Goal: Check status: Check status

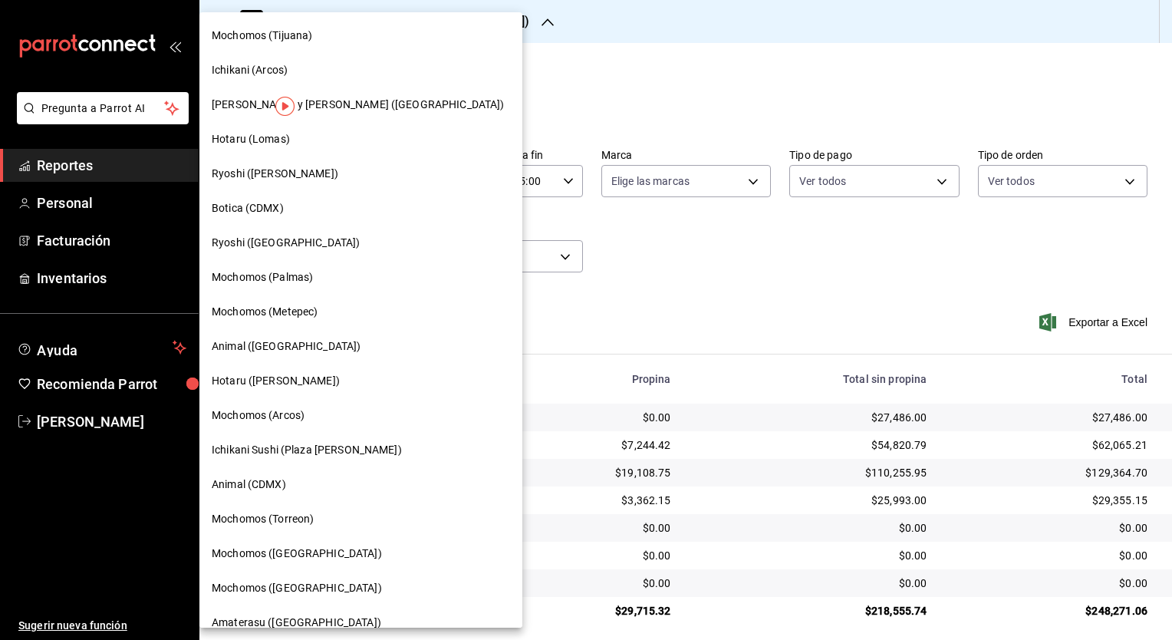
click at [279, 379] on div "Hotaru ([PERSON_NAME])" at bounding box center [361, 381] width 298 height 16
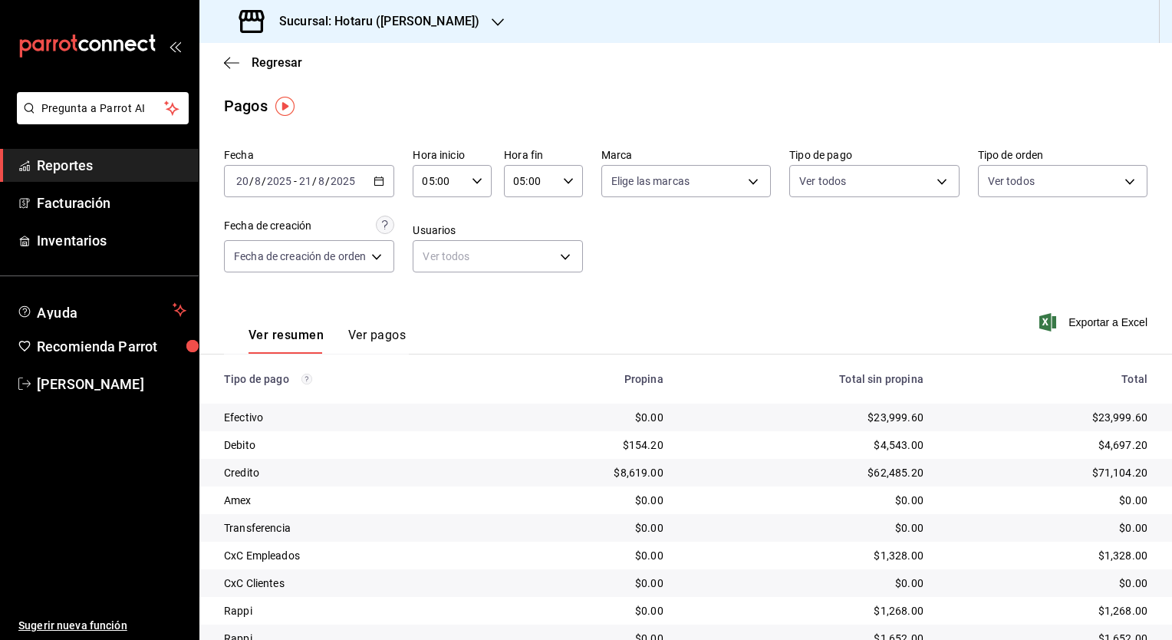
click at [531, 61] on div "Regresar" at bounding box center [685, 62] width 972 height 39
click at [375, 190] on div "[DATE] [DATE] - [DATE] [DATE]" at bounding box center [309, 181] width 170 height 32
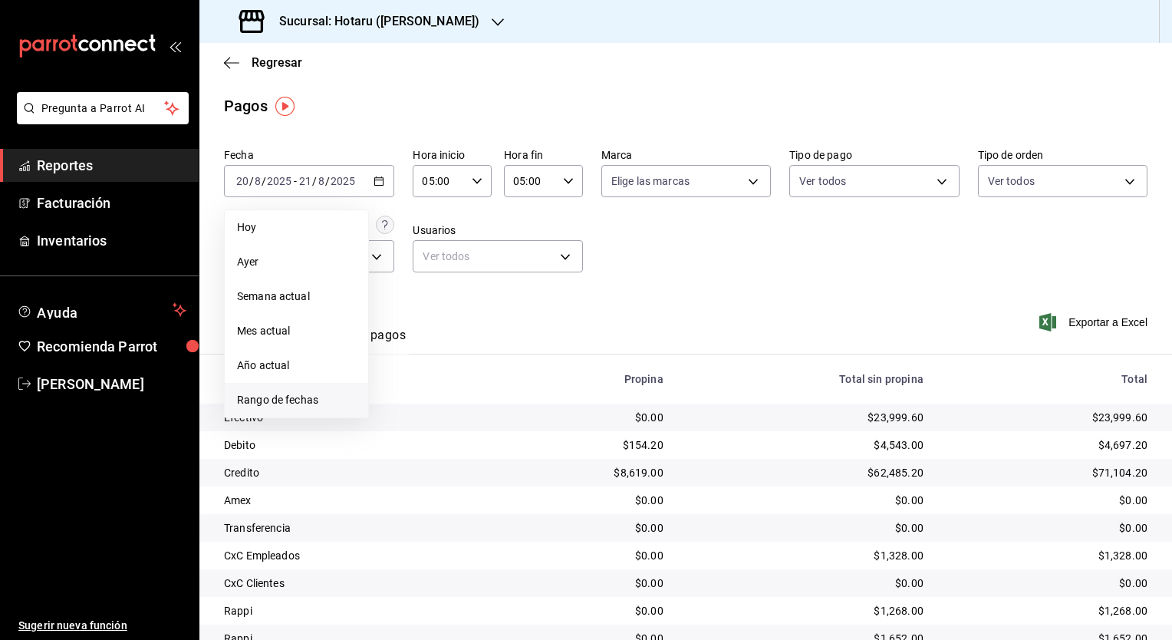
click at [322, 391] on li "Rango de fechas" at bounding box center [296, 400] width 143 height 35
click at [559, 383] on abbr "24" at bounding box center [564, 384] width 10 height 11
click at [401, 417] on abbr "25" at bounding box center [401, 418] width 10 height 11
type input "00:00"
type input "23:59"
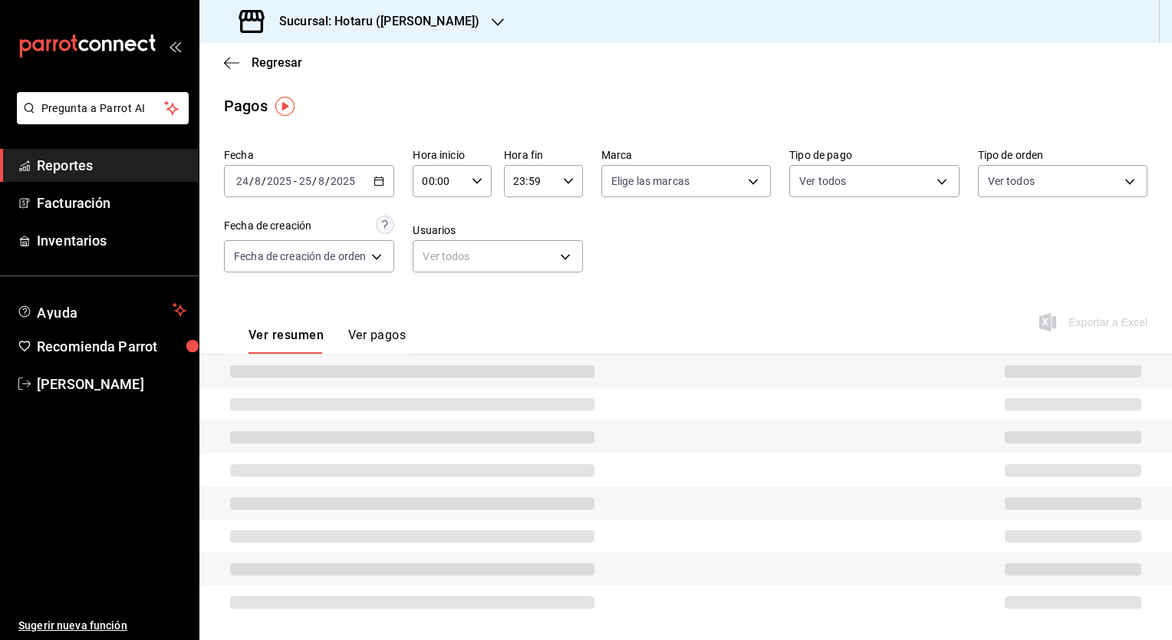
click at [475, 183] on icon "button" at bounding box center [477, 181] width 11 height 11
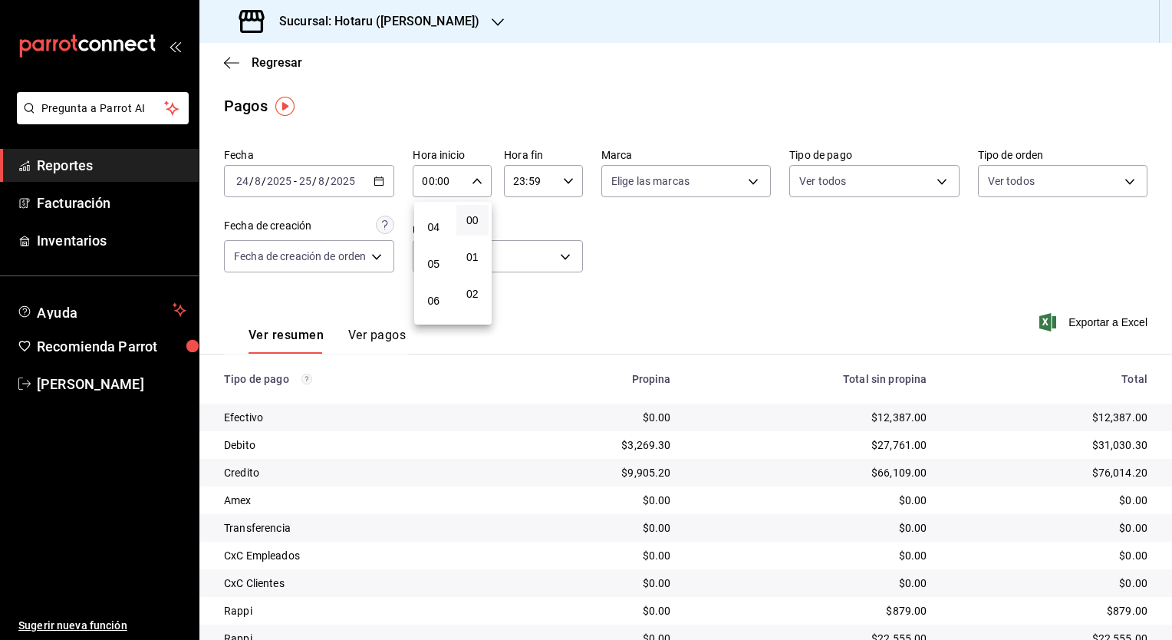
scroll to position [153, 0]
click at [438, 261] on button "05" at bounding box center [433, 250] width 33 height 31
type input "05:00"
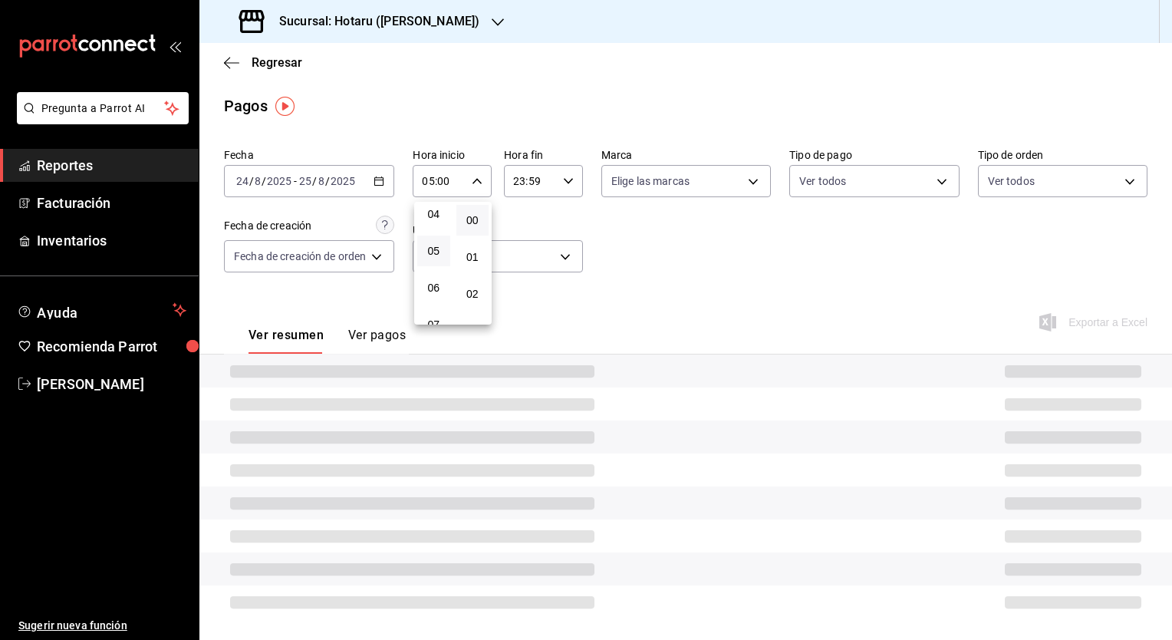
click at [569, 186] on div at bounding box center [586, 320] width 1172 height 640
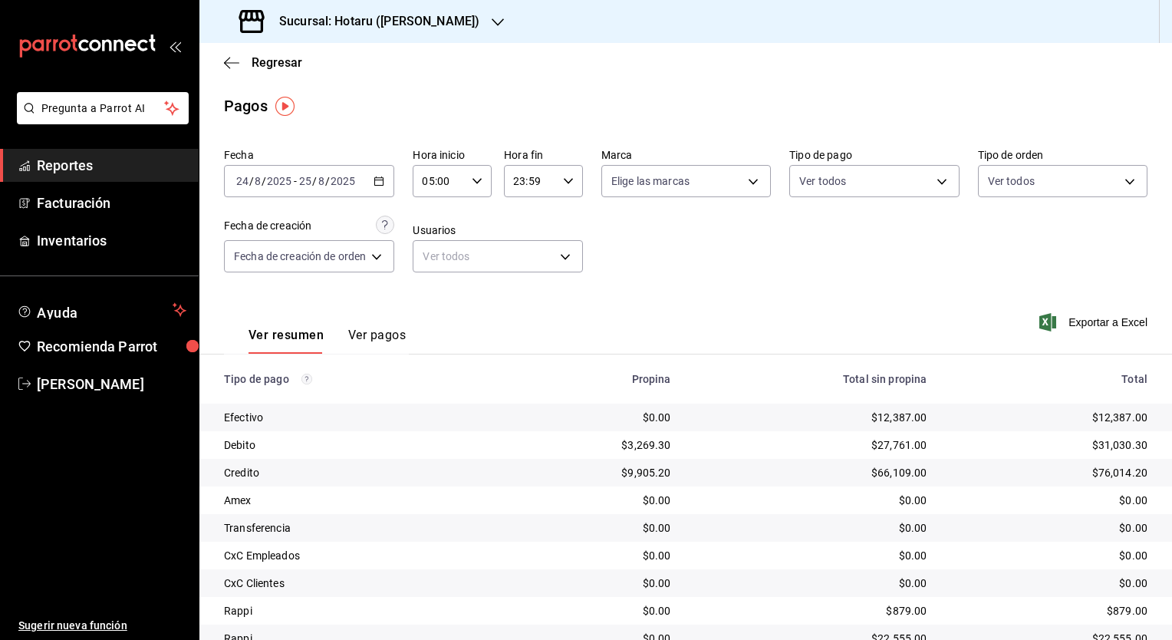
click at [571, 187] on div "23:59 Hora fin" at bounding box center [543, 181] width 79 height 32
click at [528, 252] on button "05" at bounding box center [523, 242] width 33 height 31
click at [569, 224] on button "00" at bounding box center [562, 220] width 33 height 31
type input "05:00"
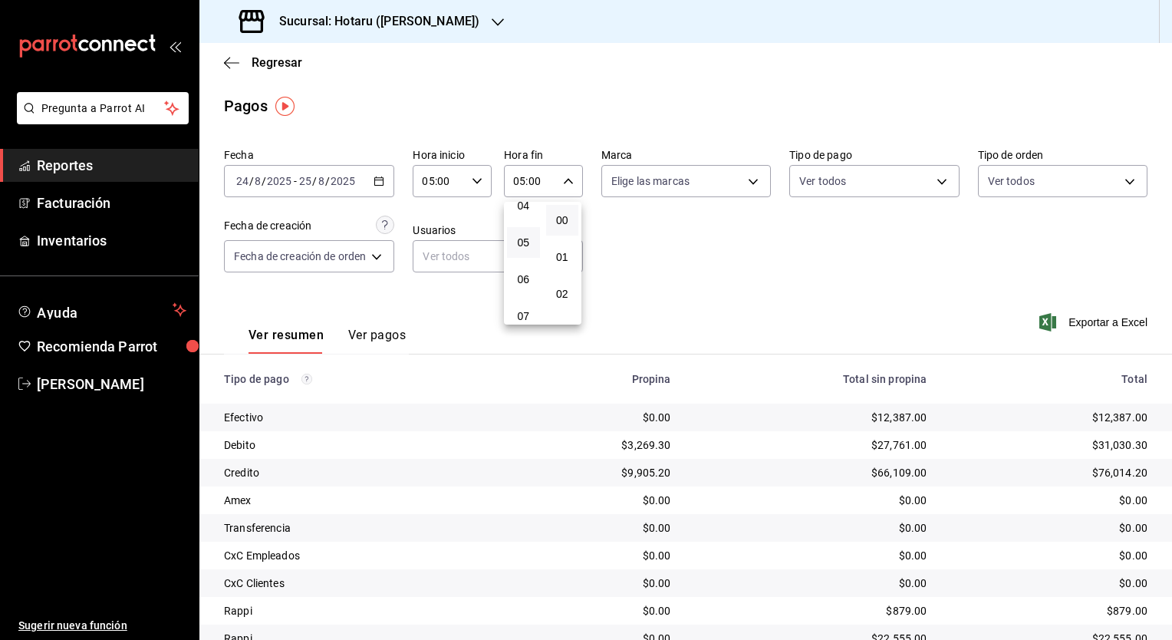
click at [659, 258] on div at bounding box center [586, 320] width 1172 height 640
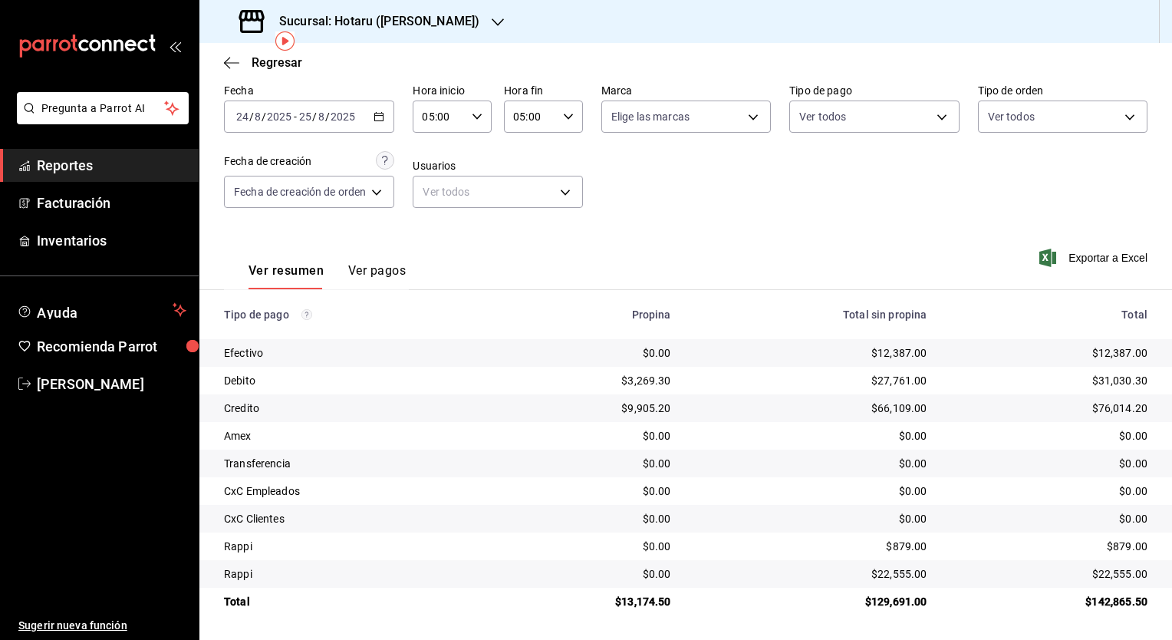
click at [359, 18] on h3 "Sucursal: Hotaru ([PERSON_NAME])" at bounding box center [373, 21] width 212 height 18
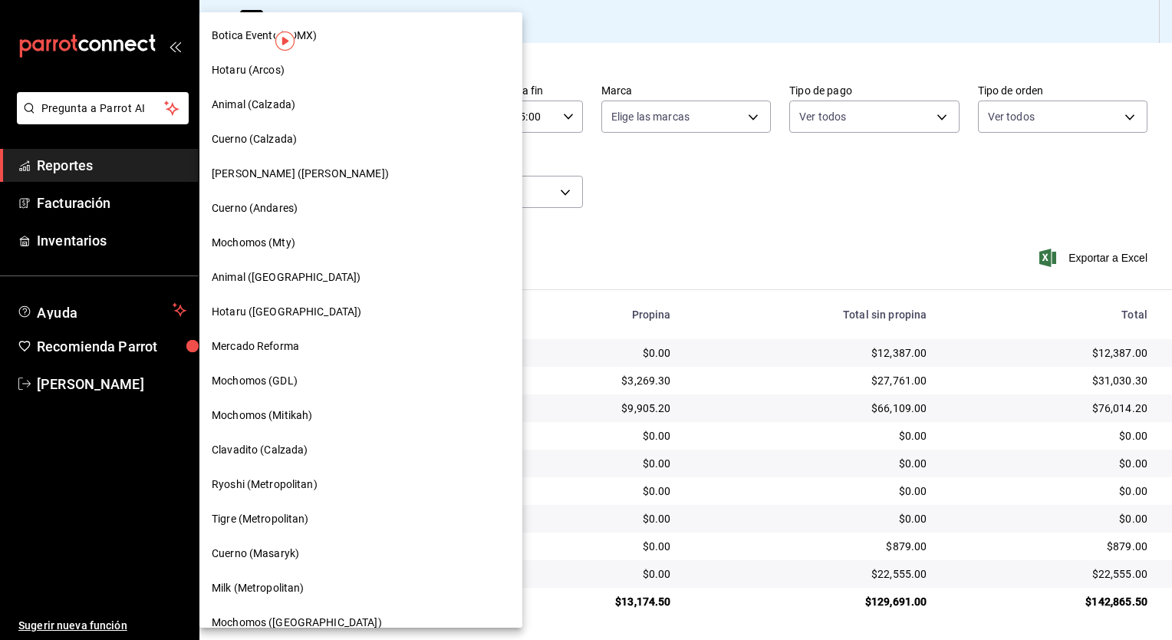
scroll to position [742, 0]
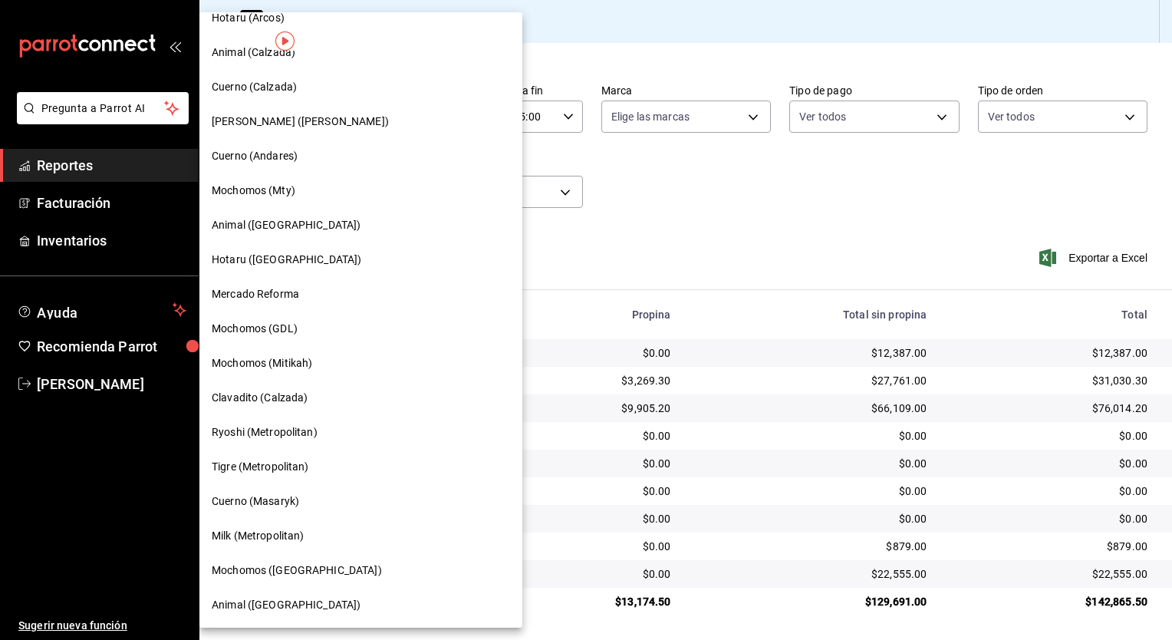
click at [277, 503] on span "Cuerno (Masaryk)" at bounding box center [255, 501] width 87 height 16
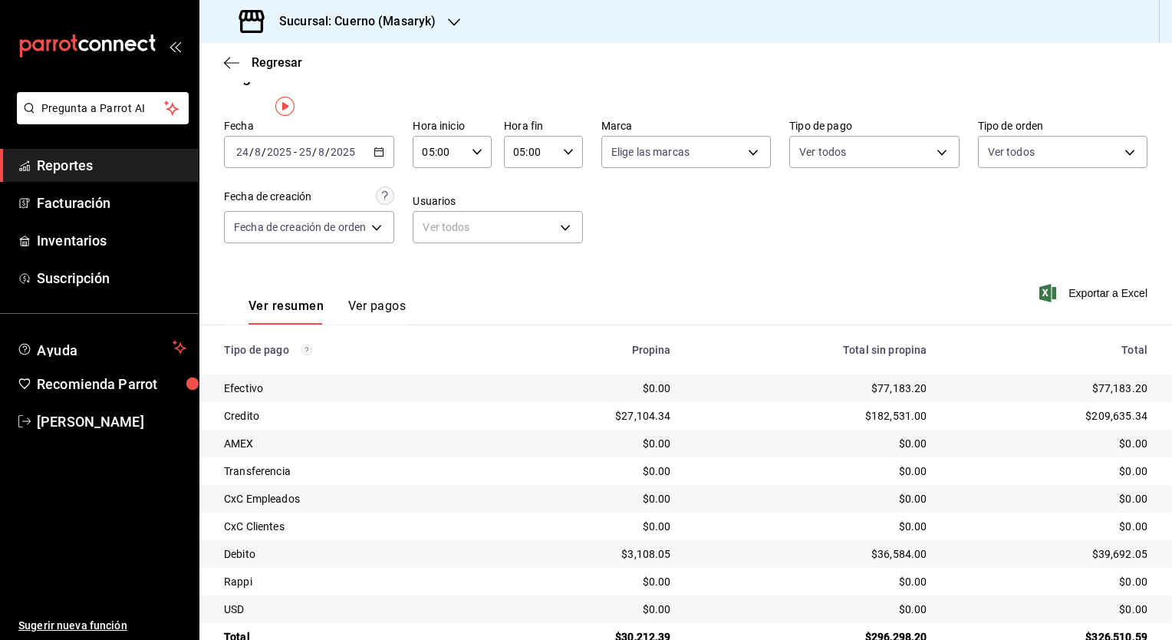
scroll to position [0, 0]
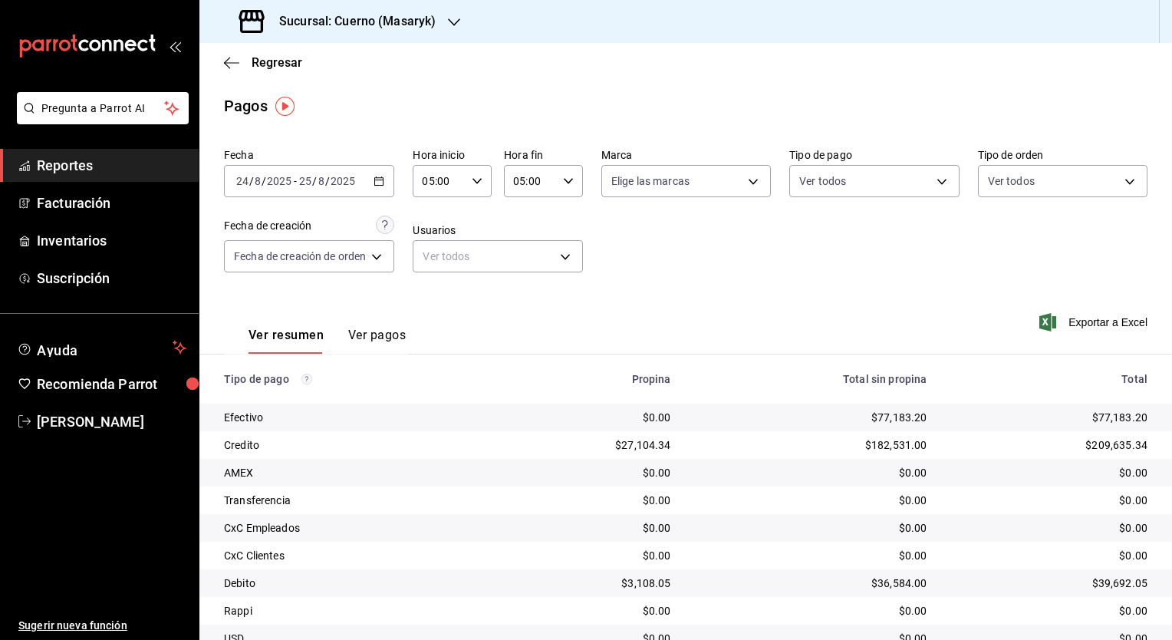
click at [382, 178] on \(Stroke\) "button" at bounding box center [378, 181] width 9 height 8
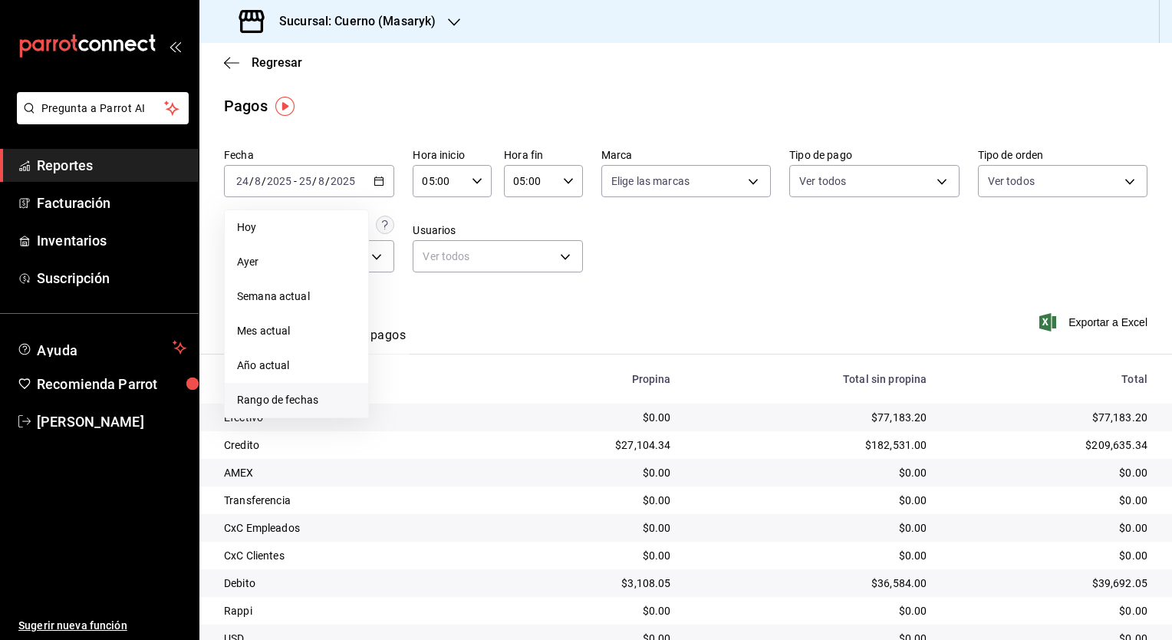
click at [304, 389] on li "Rango de fechas" at bounding box center [296, 400] width 143 height 35
click at [479, 395] on button "21" at bounding box center [482, 384] width 27 height 28
click at [505, 387] on abbr "22" at bounding box center [510, 384] width 10 height 11
type input "00:00"
type input "23:59"
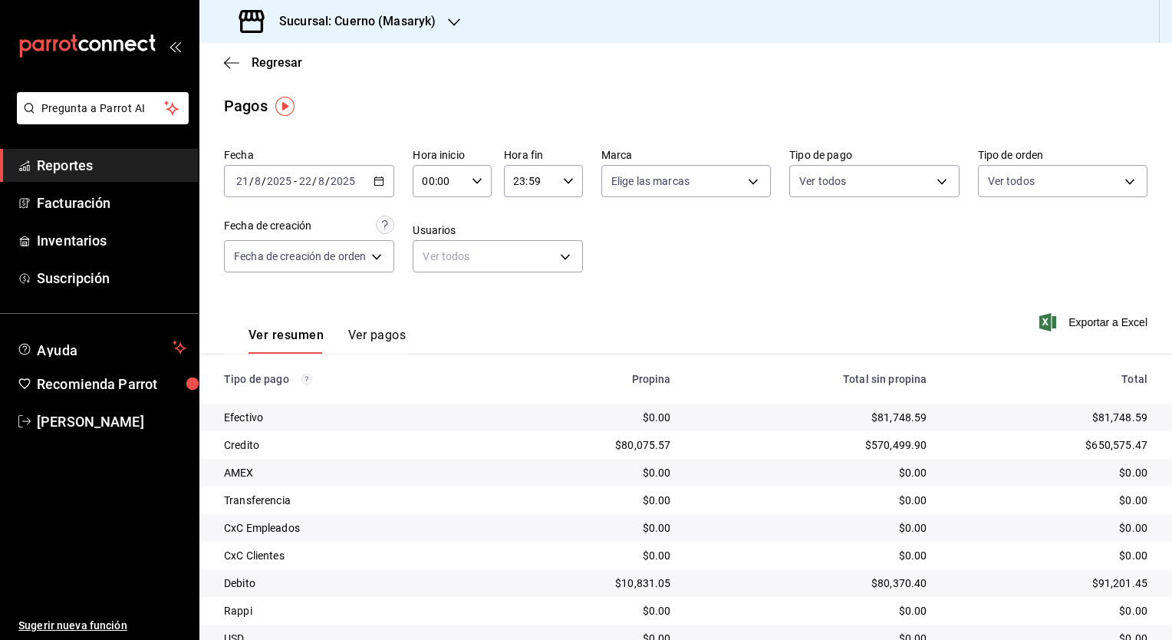
click at [477, 188] on div "00:00 Hora inicio" at bounding box center [452, 181] width 79 height 32
click at [437, 248] on span "05" at bounding box center [433, 251] width 15 height 12
type input "05:00"
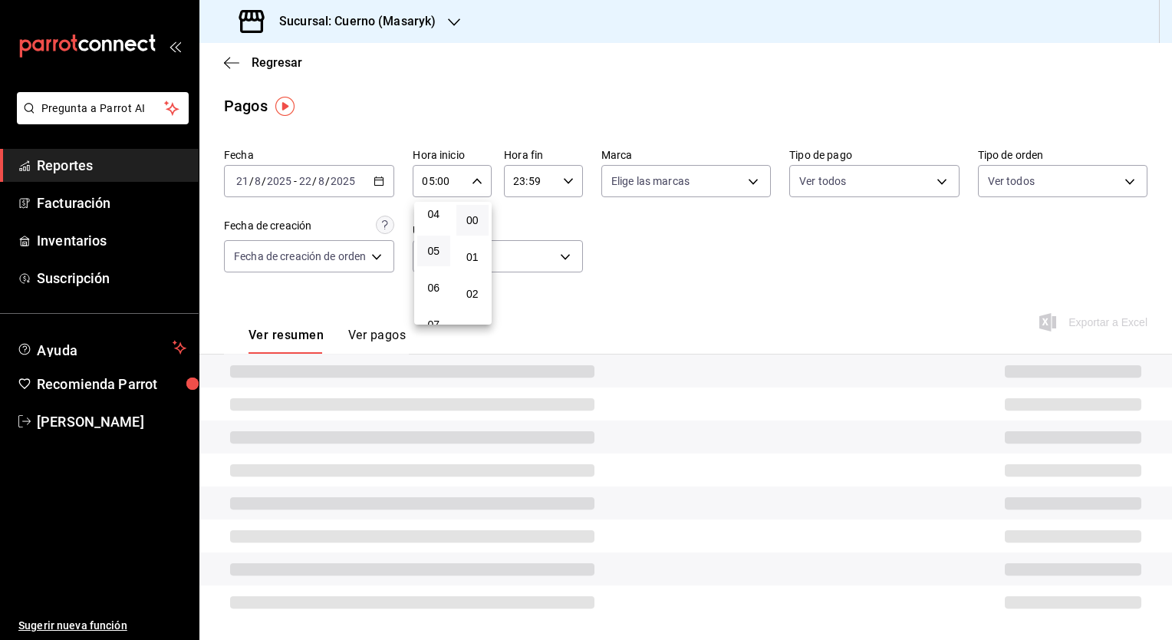
click at [571, 189] on div at bounding box center [586, 320] width 1172 height 640
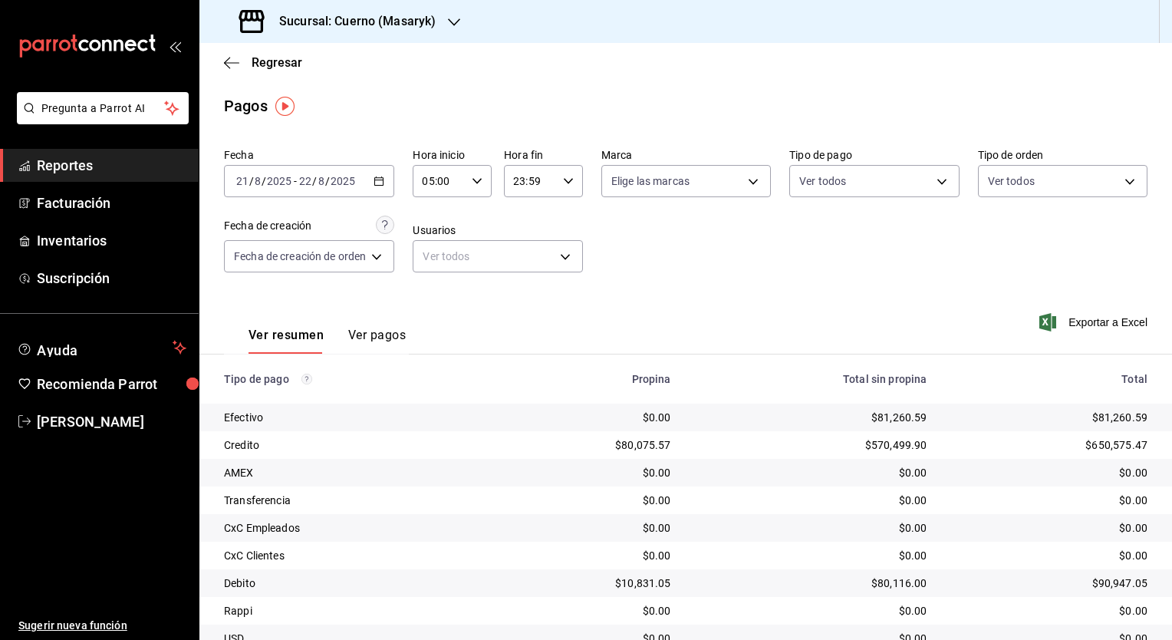
click at [563, 184] on icon "button" at bounding box center [568, 181] width 11 height 11
click at [518, 307] on button "05" at bounding box center [523, 319] width 33 height 31
click at [572, 221] on button "00" at bounding box center [562, 220] width 33 height 31
type input "05:00"
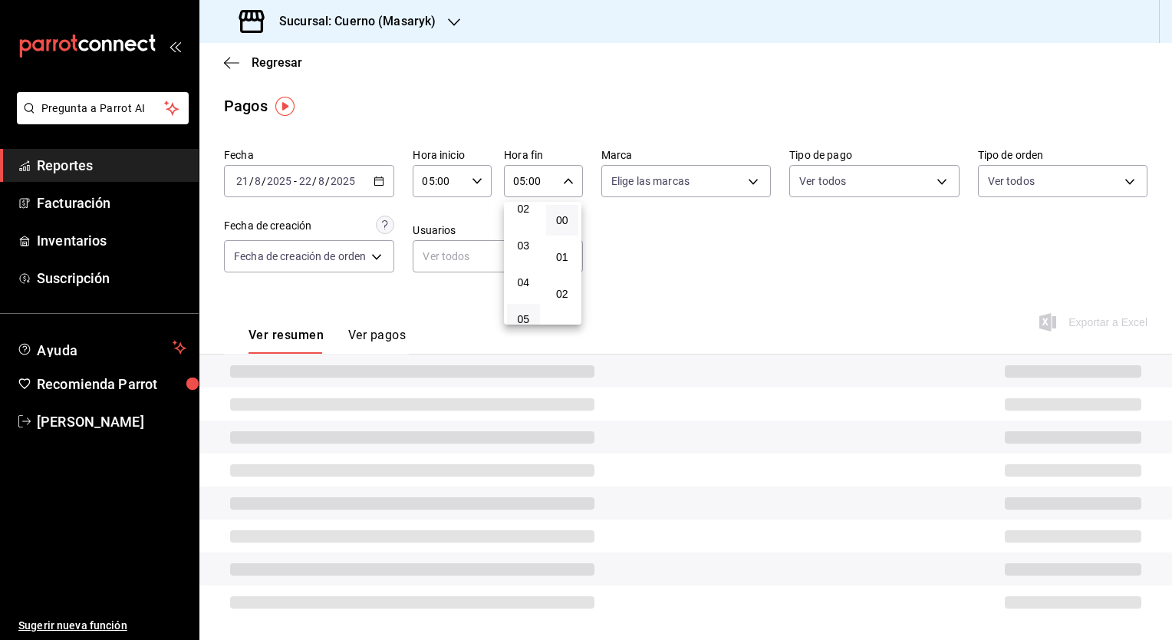
click at [668, 293] on div at bounding box center [586, 320] width 1172 height 640
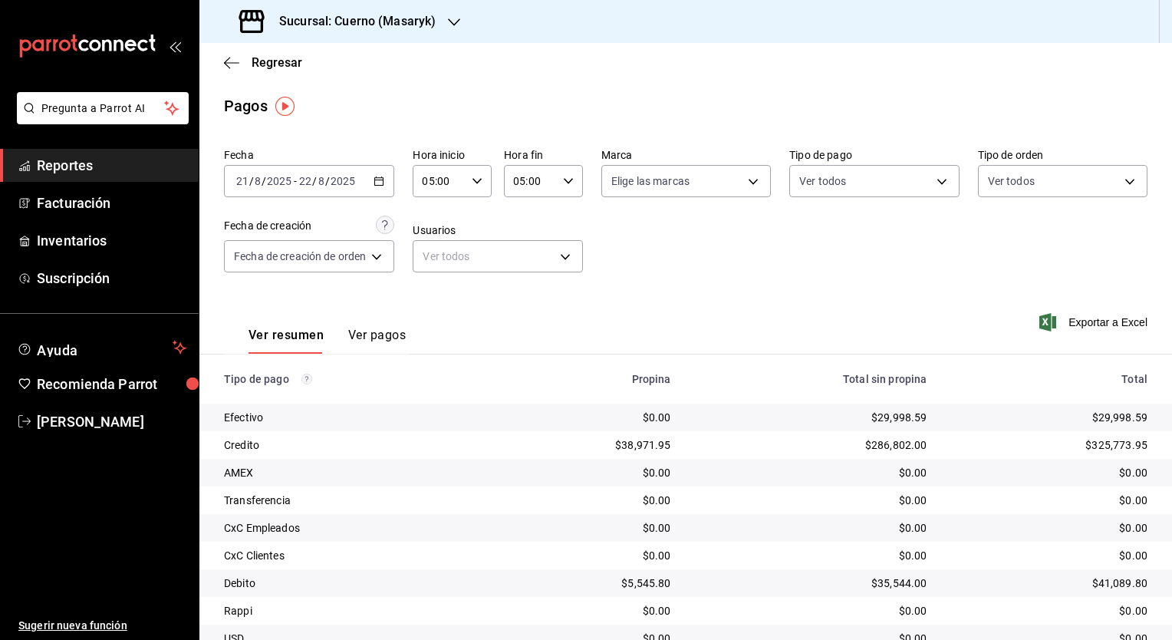
scroll to position [64, 0]
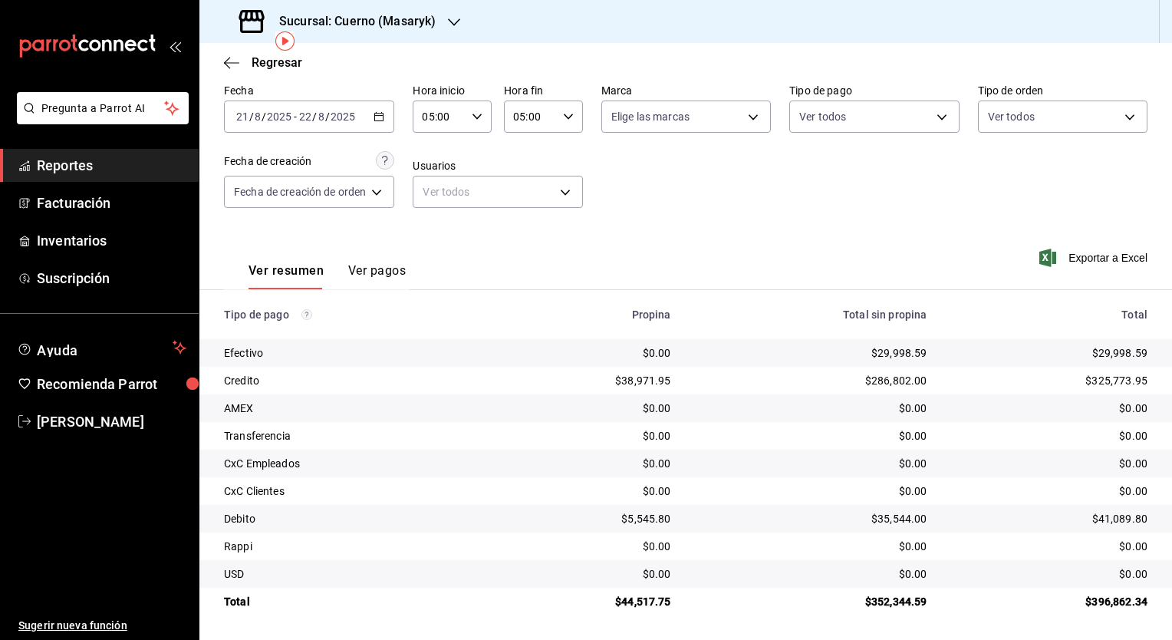
click at [360, 24] on h3 "Sucursal: Cuerno (Masaryk)" at bounding box center [351, 21] width 169 height 18
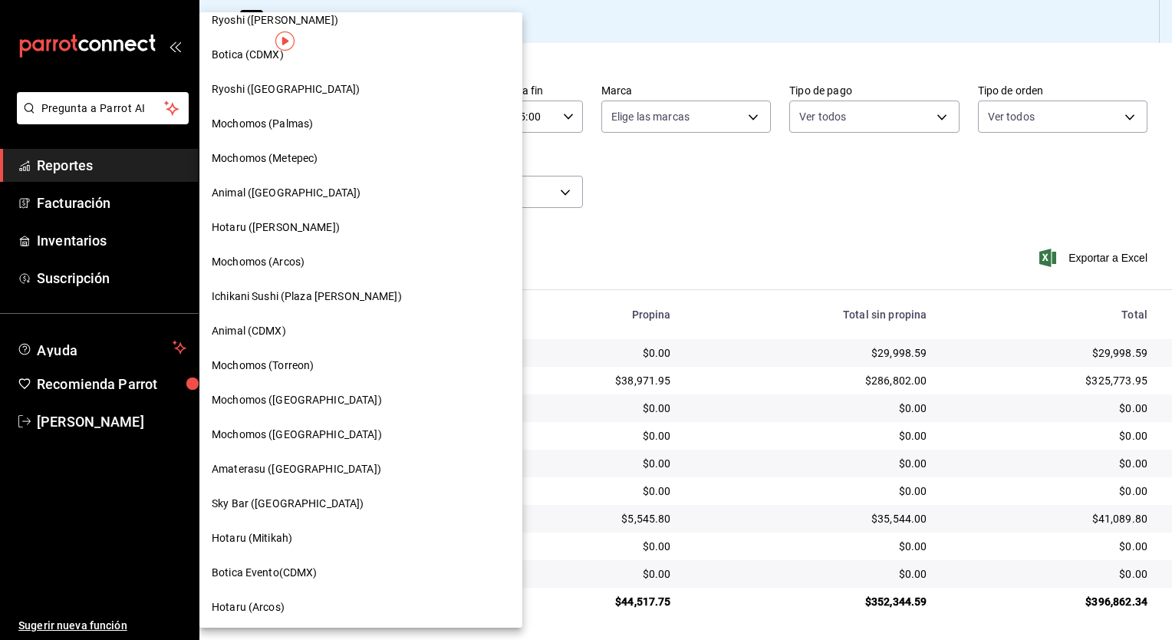
scroll to position [230, 0]
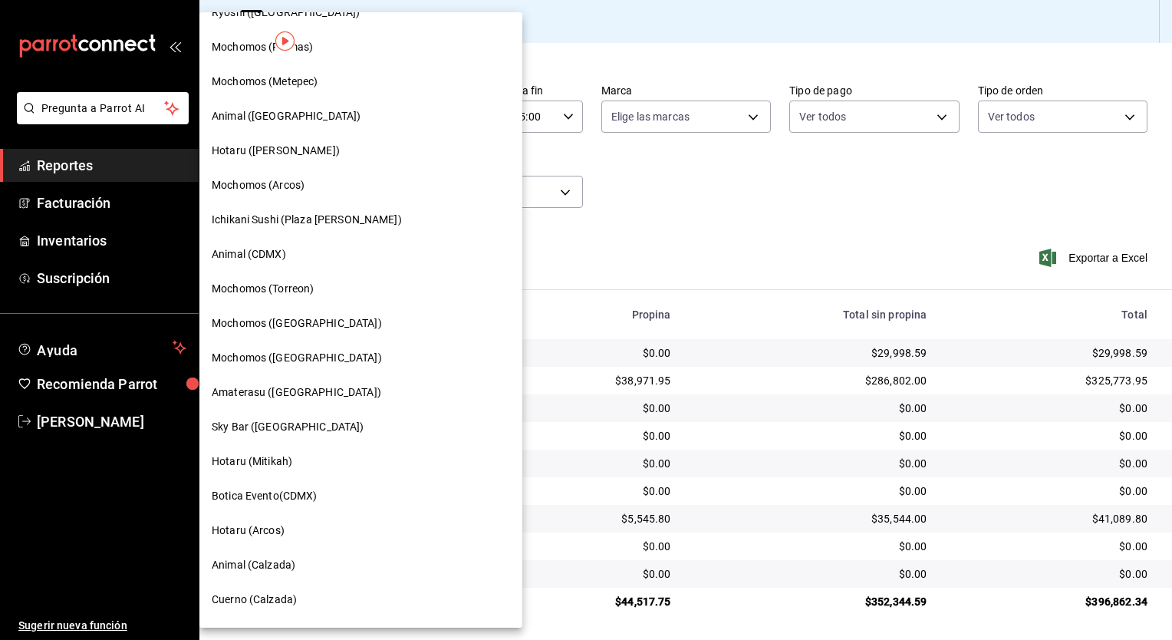
click at [339, 258] on div "Animal (CDMX)" at bounding box center [361, 254] width 298 height 16
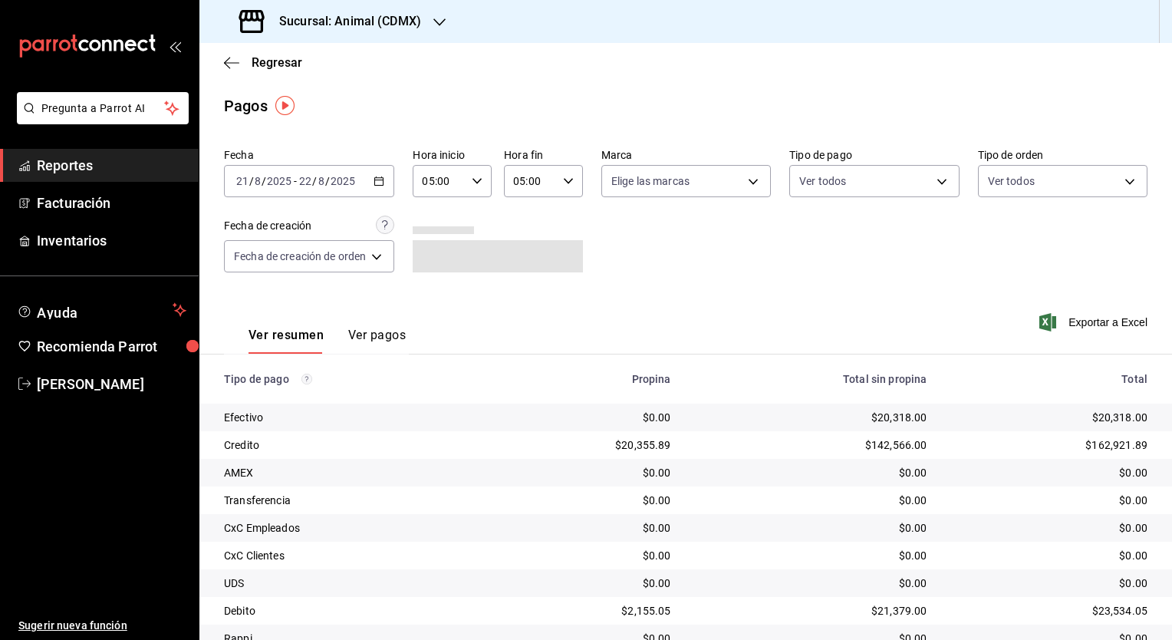
scroll to position [64, 0]
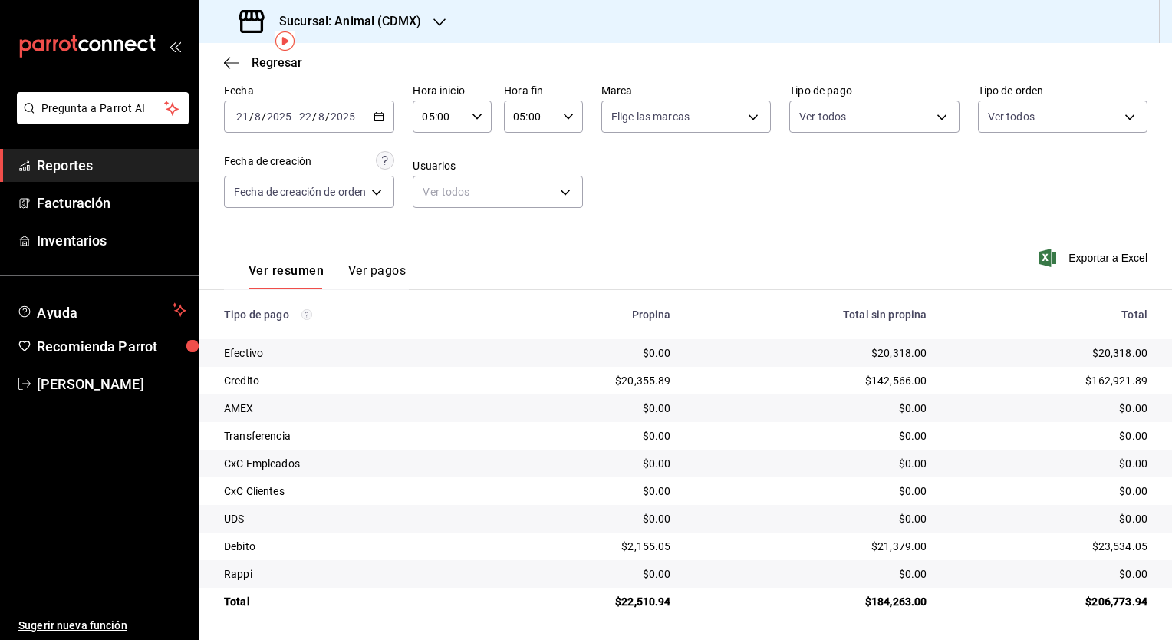
click at [383, 115] on \(Stroke\) "button" at bounding box center [379, 115] width 8 height 1
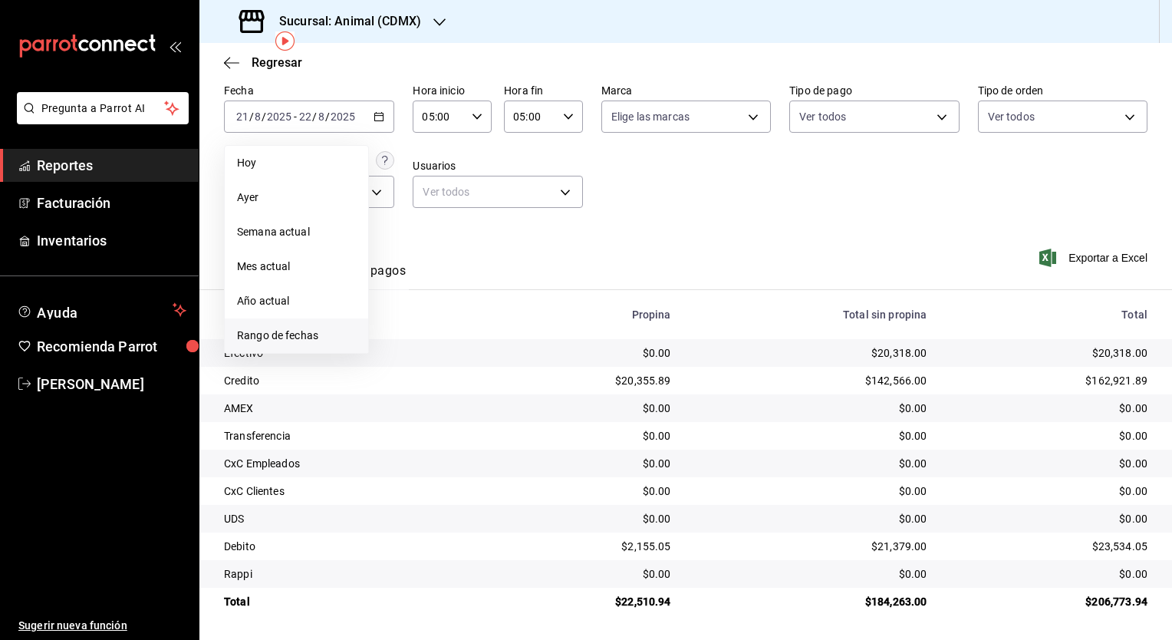
click at [298, 322] on li "Rango de fechas" at bounding box center [296, 335] width 143 height 35
click at [518, 324] on button "22" at bounding box center [509, 320] width 27 height 28
click at [531, 324] on button "23" at bounding box center [536, 320] width 27 height 28
type input "00:00"
type input "23:59"
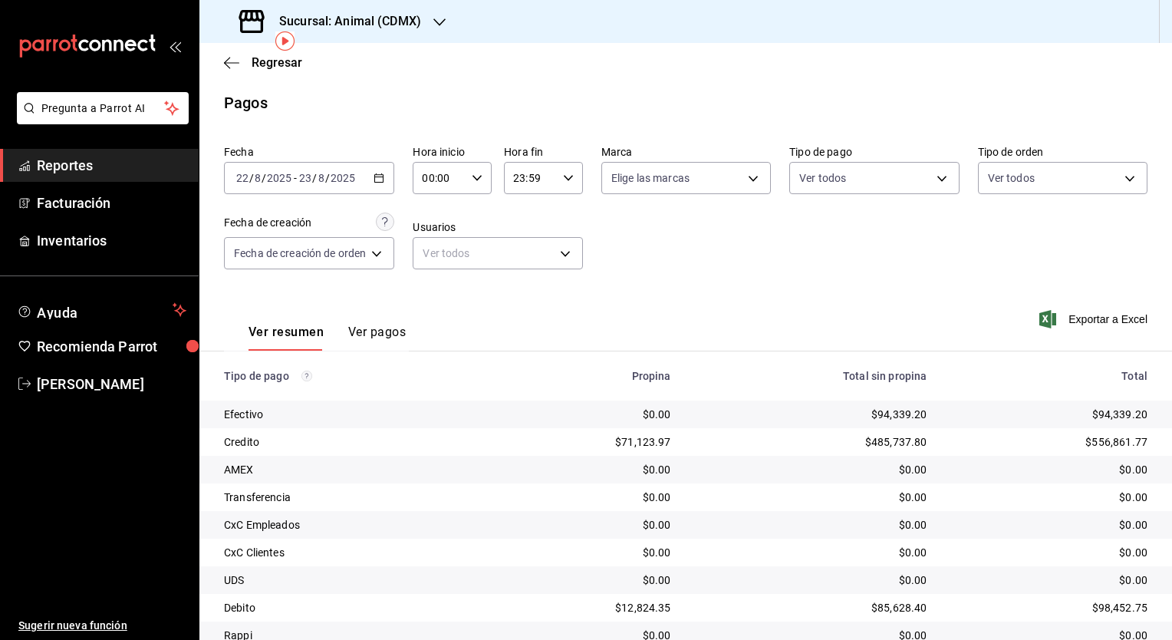
scroll to position [64, 0]
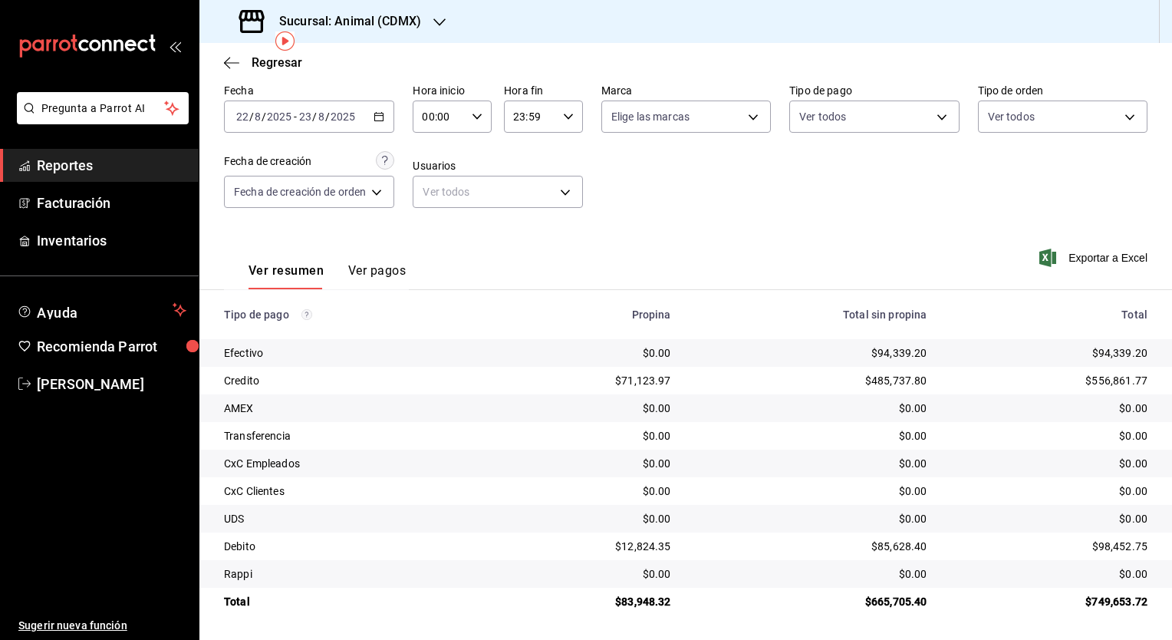
click at [475, 121] on div "00:00 Hora inicio" at bounding box center [452, 116] width 79 height 32
click at [436, 192] on span "05" at bounding box center [433, 185] width 15 height 12
type input "05:00"
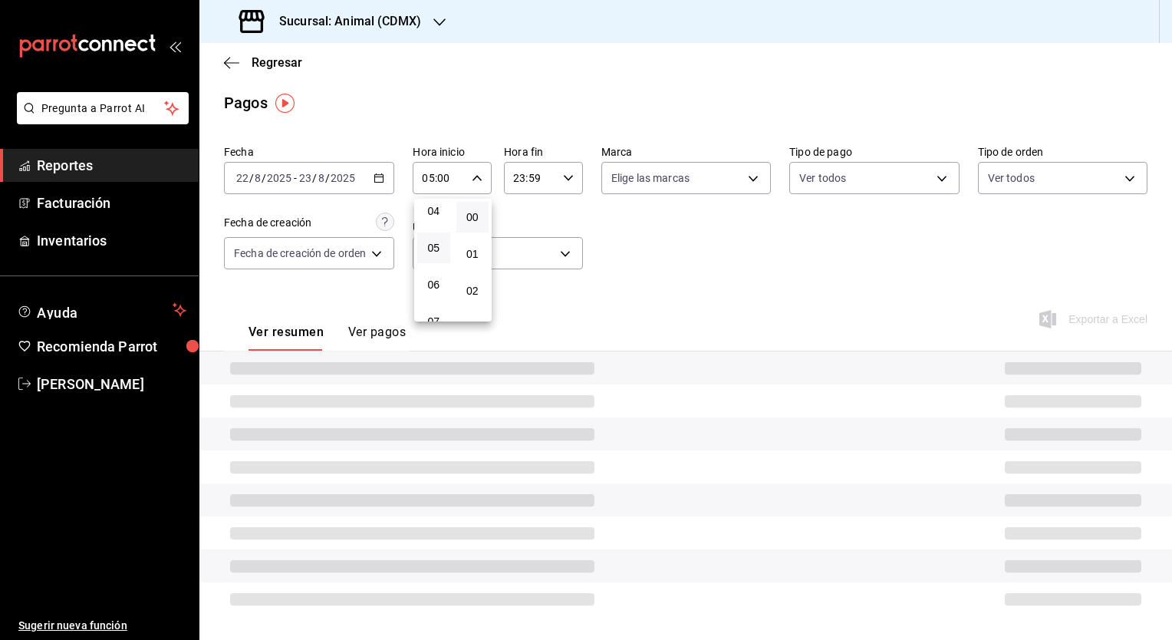
click at [567, 180] on div at bounding box center [586, 320] width 1172 height 640
click at [567, 180] on icon "button" at bounding box center [568, 178] width 11 height 11
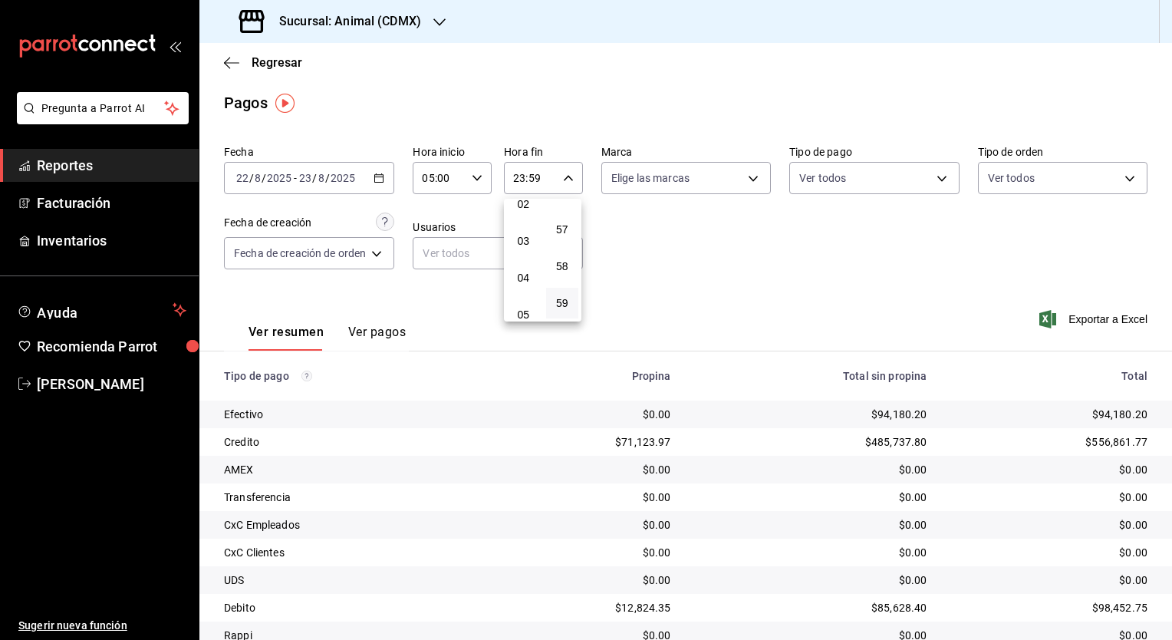
scroll to position [85, 0]
click at [525, 306] on button "05" at bounding box center [523, 316] width 33 height 31
click at [566, 219] on span "00" at bounding box center [562, 217] width 15 height 12
type input "05:00"
click at [647, 256] on div at bounding box center [586, 320] width 1172 height 640
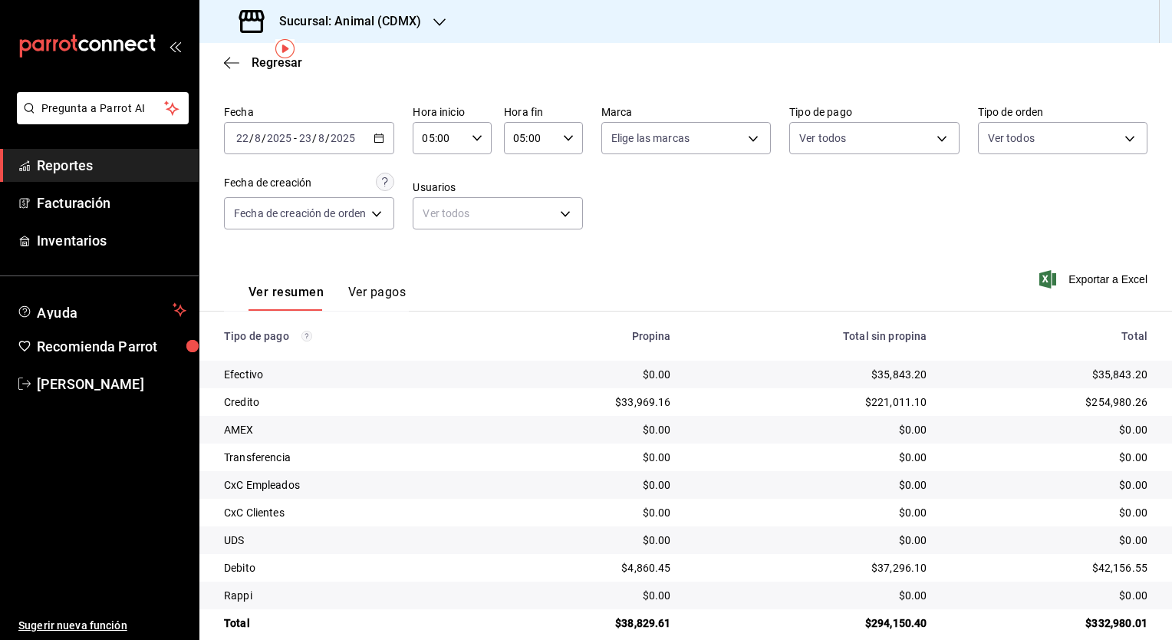
scroll to position [64, 0]
